Goal: Task Accomplishment & Management: Use online tool/utility

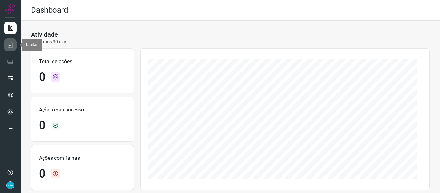
click at [11, 44] on icon at bounding box center [10, 45] width 7 height 6
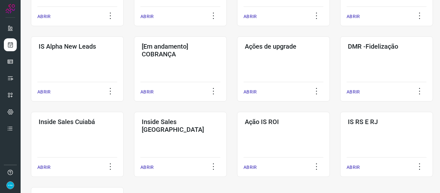
scroll to position [331, 0]
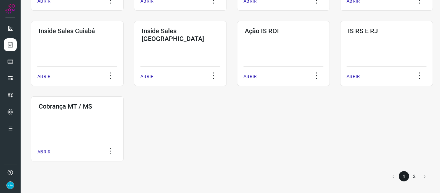
click at [411, 176] on li "2" at bounding box center [414, 176] width 10 height 10
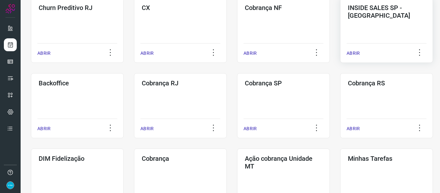
scroll to position [181, 0]
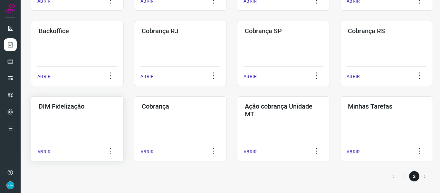
click at [48, 152] on p "ABRIR" at bounding box center [43, 151] width 13 height 7
click at [43, 150] on p "ABRIR" at bounding box center [43, 151] width 13 height 7
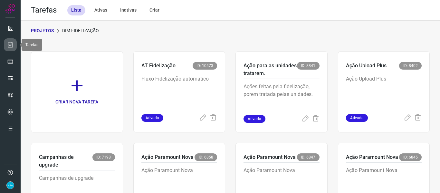
drag, startPoint x: 8, startPoint y: 42, endPoint x: 14, endPoint y: 42, distance: 5.1
click at [8, 42] on icon at bounding box center [10, 45] width 7 height 6
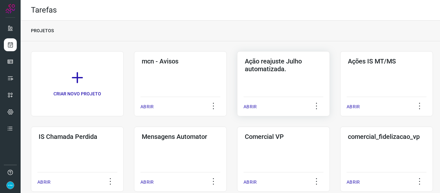
click at [251, 105] on p "ABRIR" at bounding box center [249, 106] width 13 height 7
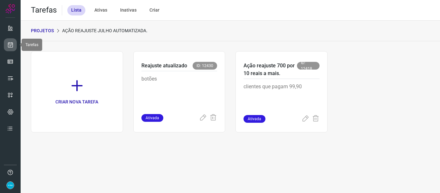
click at [9, 42] on icon at bounding box center [10, 45] width 7 height 6
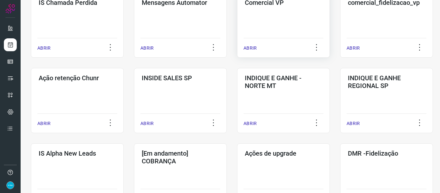
scroll to position [193, 0]
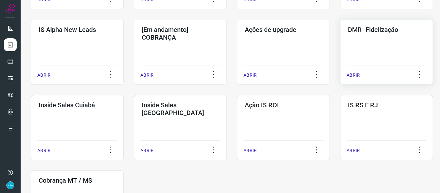
click at [353, 74] on p "ABRIR" at bounding box center [352, 75] width 13 height 7
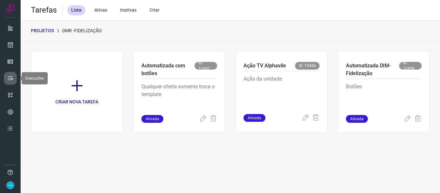
click at [13, 78] on icon at bounding box center [10, 78] width 6 height 6
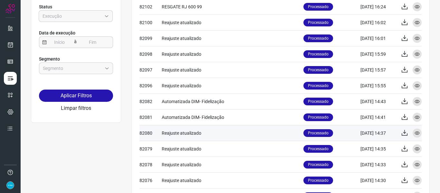
scroll to position [161, 0]
